Goal: Find specific page/section: Find specific page/section

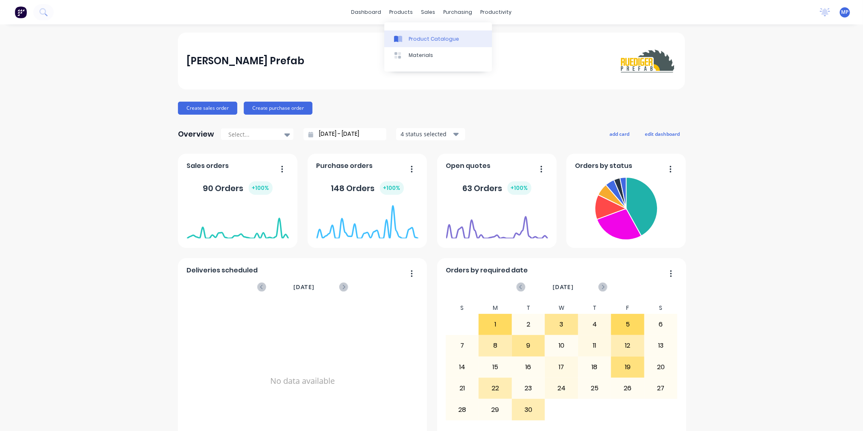
click at [403, 35] on div at bounding box center [400, 38] width 12 height 7
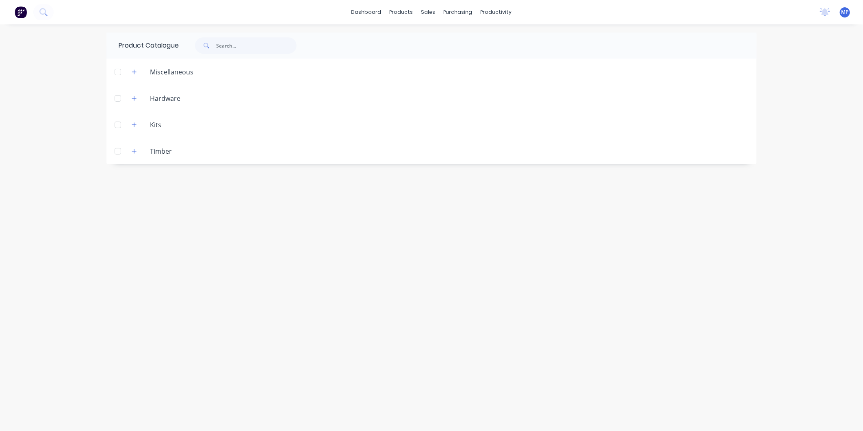
click at [154, 151] on div "Timber" at bounding box center [160, 151] width 35 height 10
click at [129, 151] on button "button" at bounding box center [134, 151] width 10 height 10
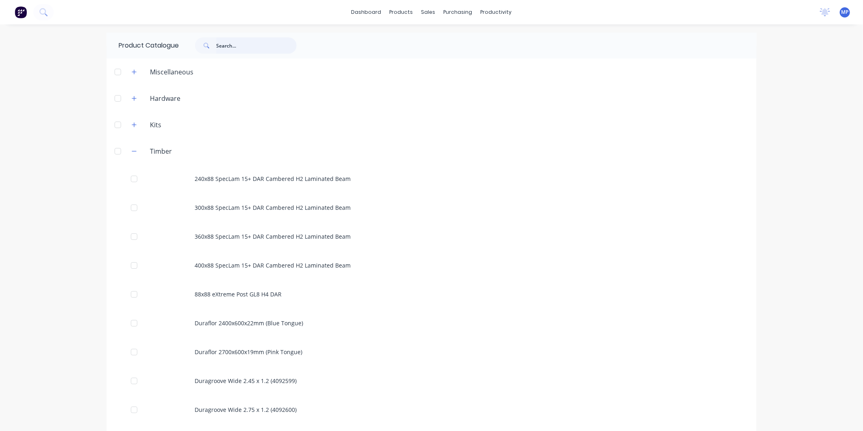
click at [237, 52] on input "text" at bounding box center [256, 45] width 80 height 16
type input "22mm"
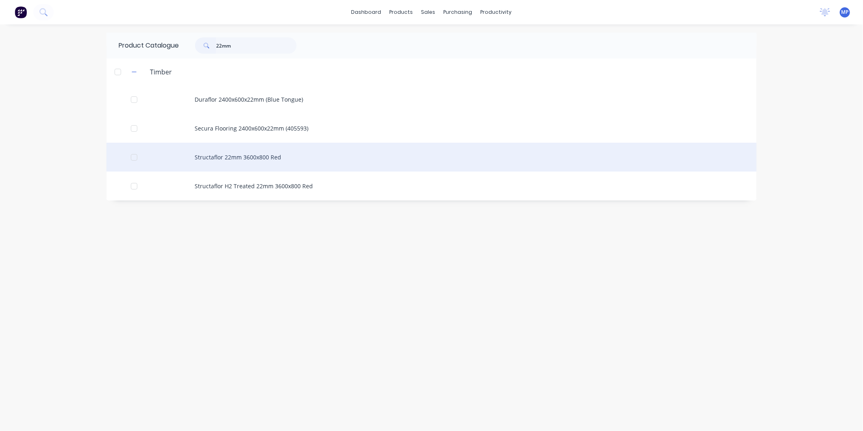
click at [293, 156] on div "Structaflor 22mm 3600x800 Red" at bounding box center [431, 157] width 650 height 29
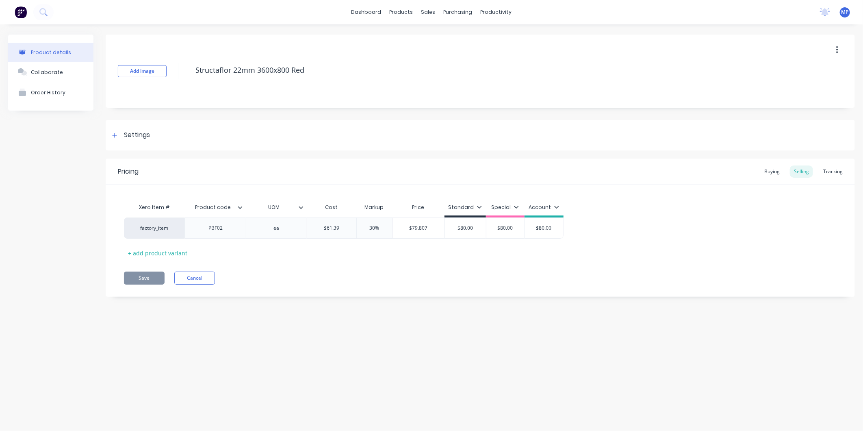
type textarea "x"
